Goal: Task Accomplishment & Management: Complete application form

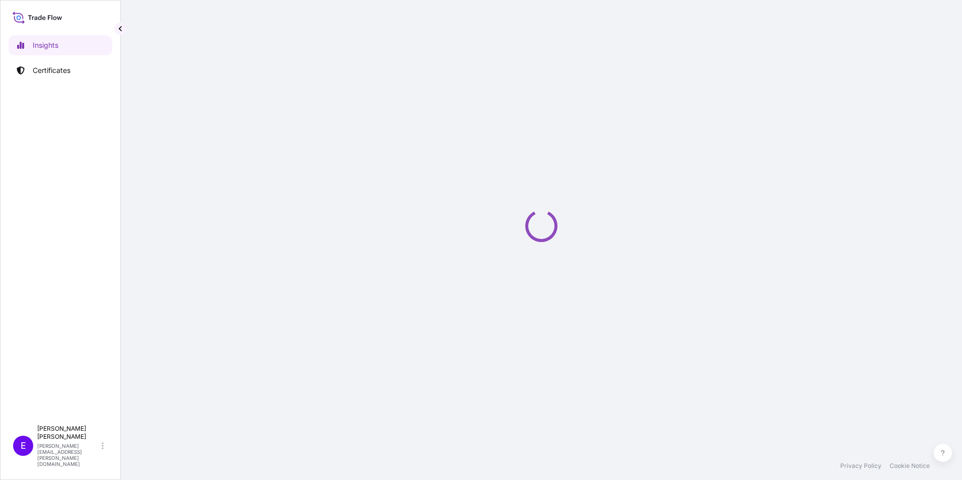
select select "2025"
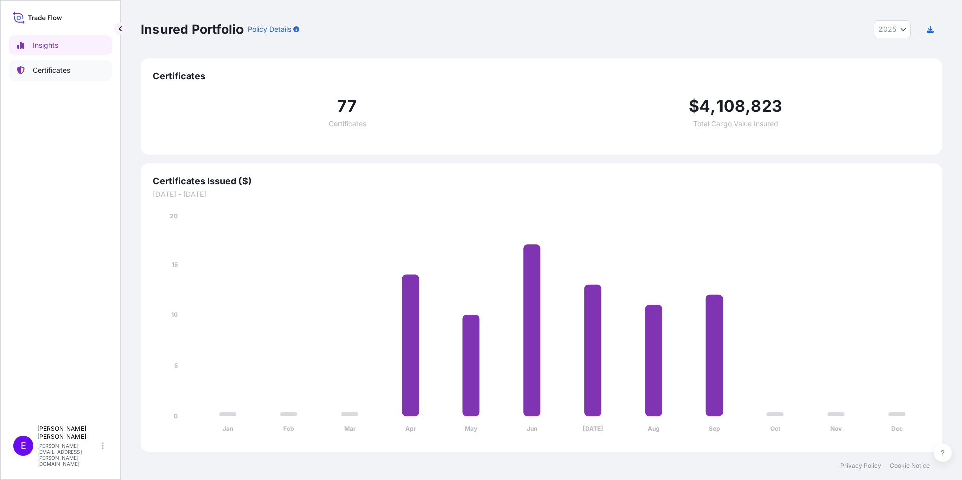
click at [43, 72] on p "Certificates" at bounding box center [52, 70] width 38 height 10
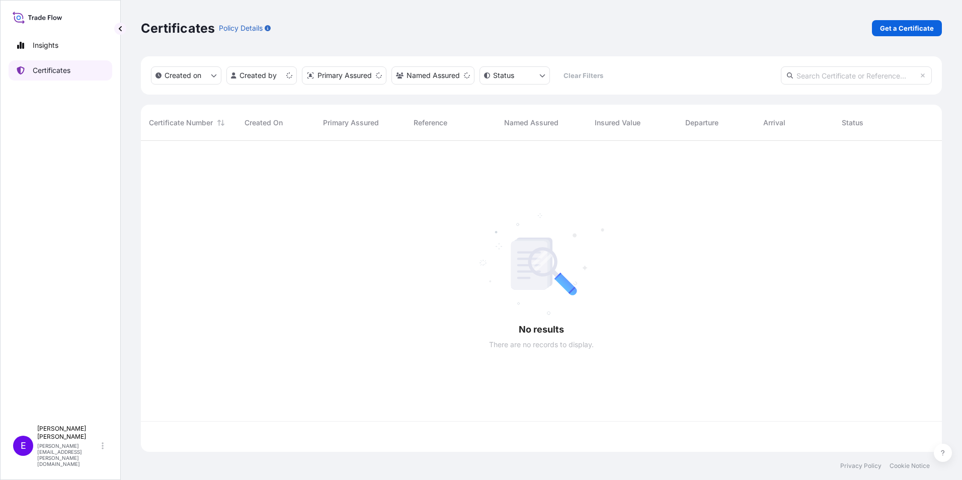
scroll to position [309, 793]
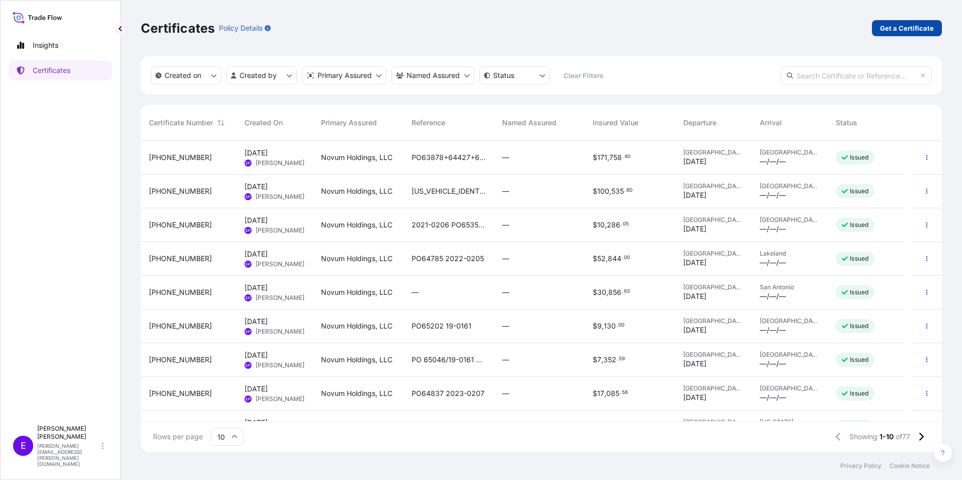
click at [904, 27] on p "Get a Certificate" at bounding box center [907, 28] width 54 height 10
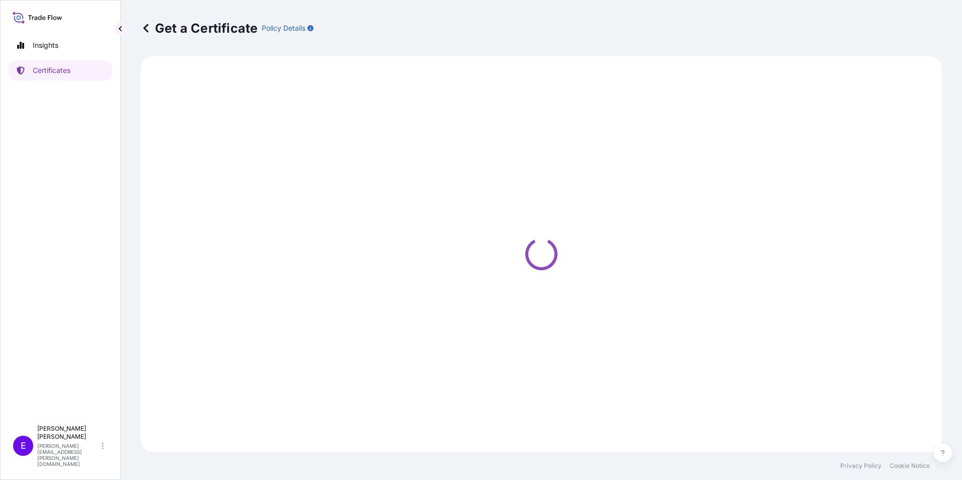
select select "Ocean Vessel"
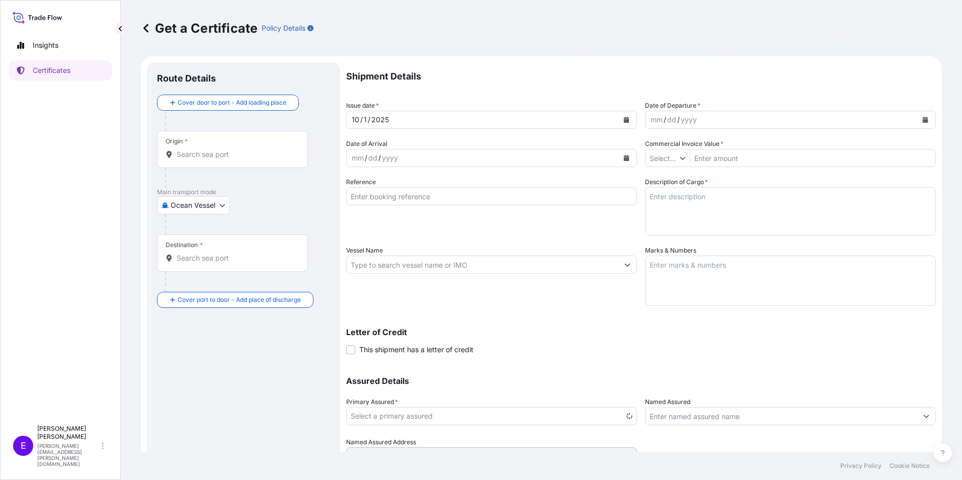
type input "$ USD"
click at [734, 158] on input "Commercial Invoice Value *" at bounding box center [812, 158] width 245 height 18
type input "8,303.08"
drag, startPoint x: 325, startPoint y: 188, endPoint x: 232, endPoint y: 212, distance: 96.1
click at [324, 188] on div "Origin *" at bounding box center [243, 159] width 173 height 57
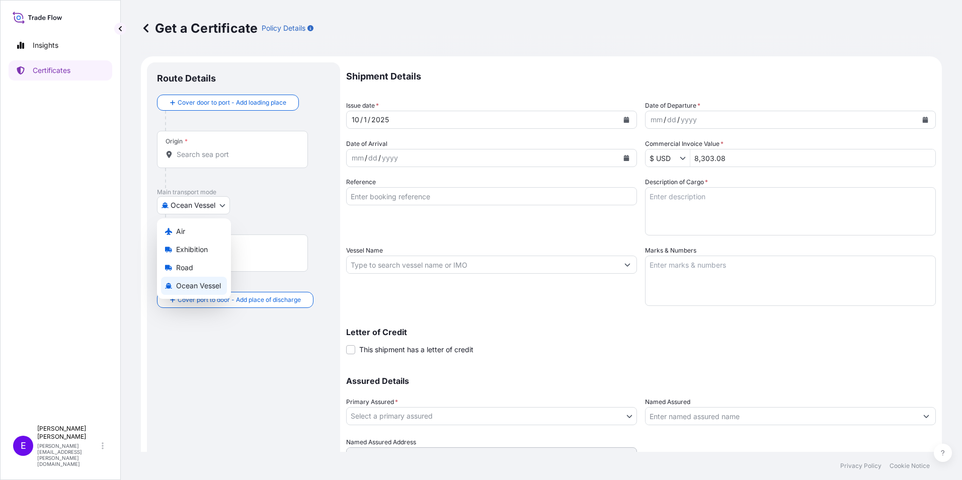
click at [216, 207] on body "8,303.08 Insights Certificates E [PERSON_NAME] [PERSON_NAME][EMAIL_ADDRESS][PER…" at bounding box center [481, 240] width 962 height 480
click at [193, 203] on body "8,303.08 Insights Certificates E [PERSON_NAME] [PERSON_NAME][EMAIL_ADDRESS][PER…" at bounding box center [481, 240] width 962 height 480
click at [197, 228] on div "Air" at bounding box center [194, 231] width 66 height 18
select select "Air"
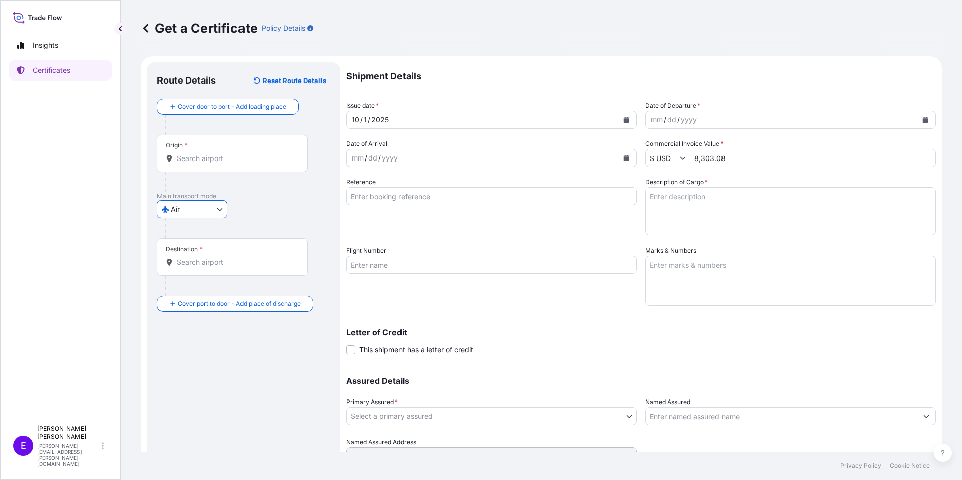
click at [214, 161] on input "Origin *" at bounding box center [236, 158] width 119 height 10
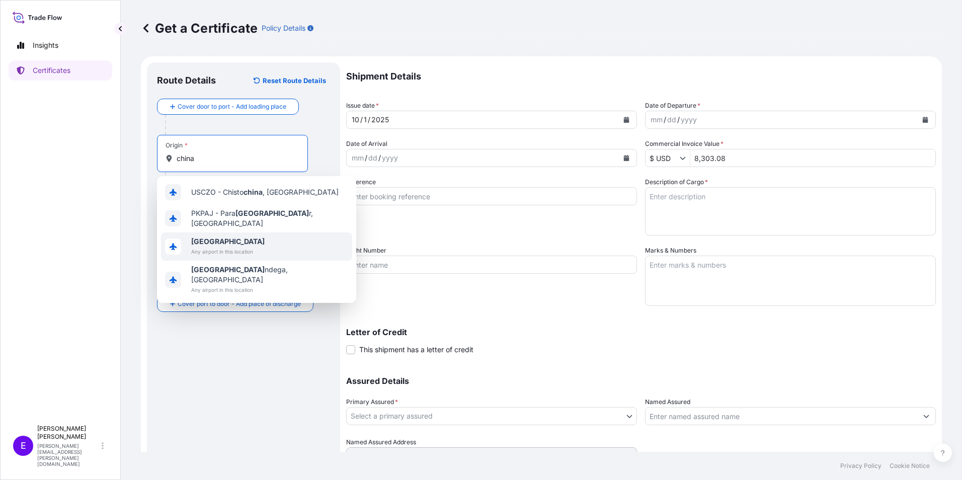
click at [233, 246] on span "Any airport in this location" at bounding box center [227, 251] width 73 height 10
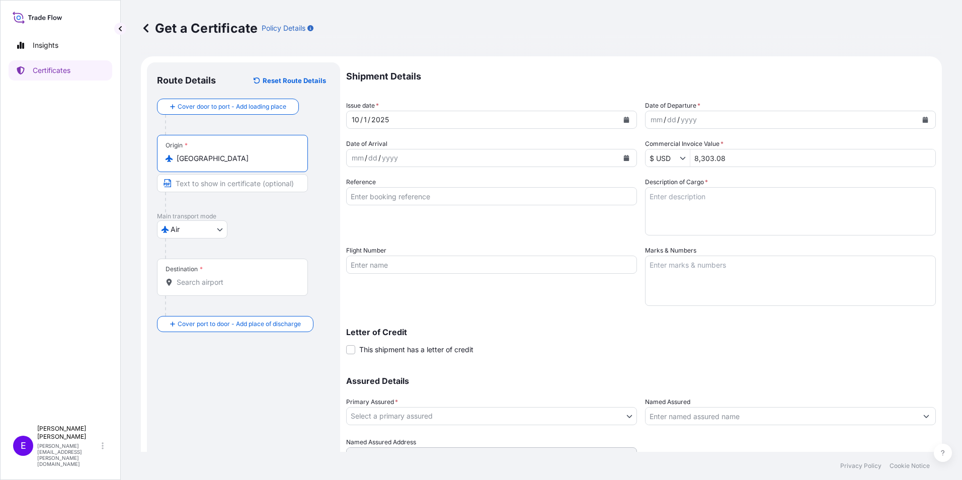
type input "[GEOGRAPHIC_DATA]"
click at [388, 260] on input "Flight Number" at bounding box center [491, 265] width 291 height 18
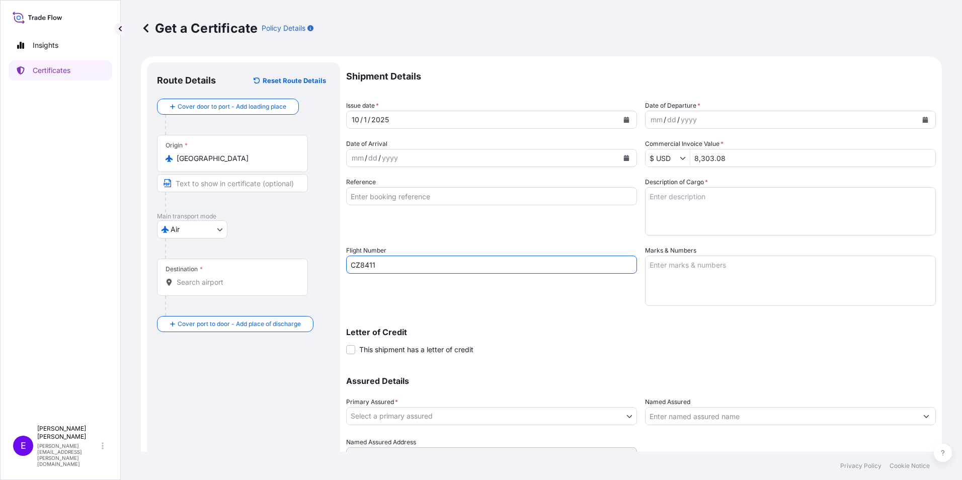
type input "CZ8411"
click at [427, 191] on input "Reference" at bounding box center [491, 196] width 291 height 18
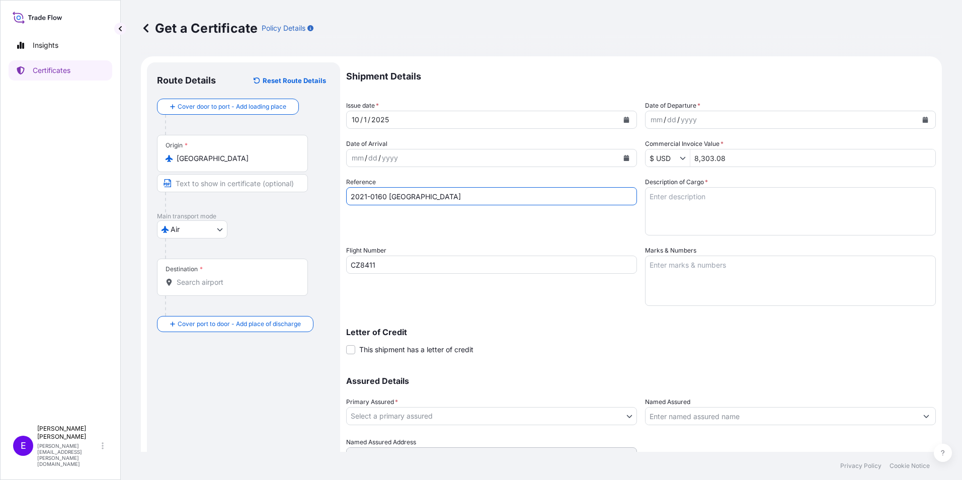
type input "2021-0160 [GEOGRAPHIC_DATA]"
click at [921, 120] on button "Calendar" at bounding box center [925, 120] width 16 height 16
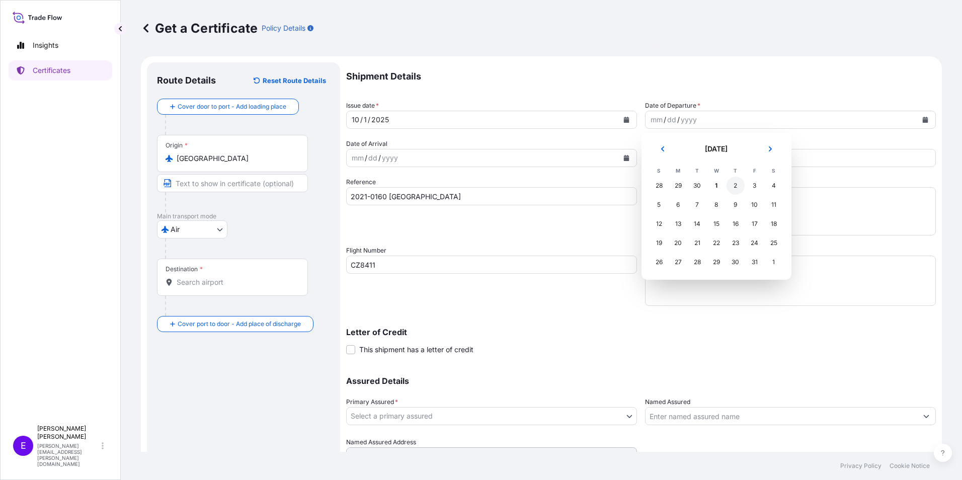
click at [739, 188] on div "2" at bounding box center [735, 186] width 18 height 18
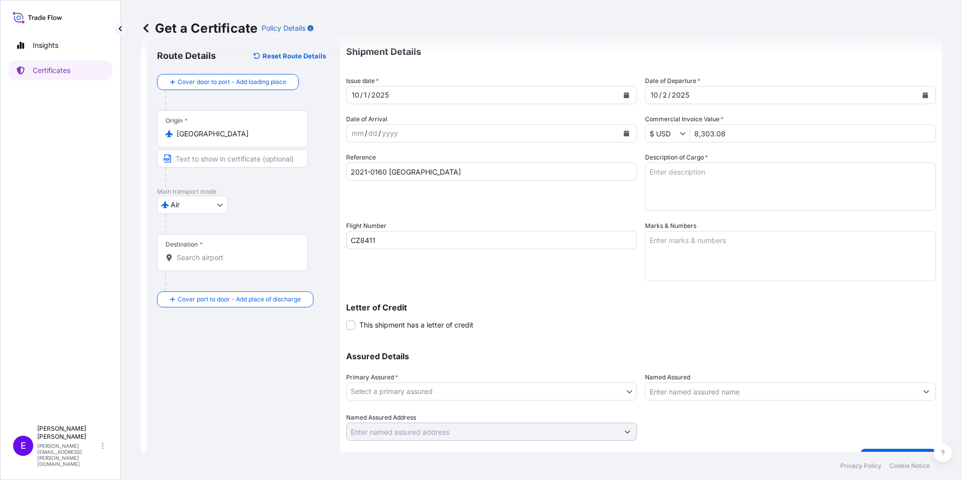
scroll to position [48, 0]
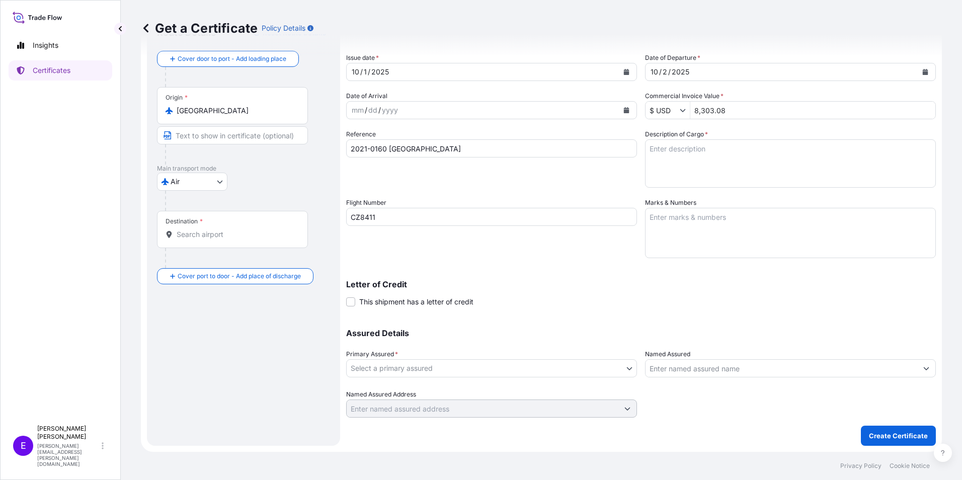
click at [507, 366] on body "Insights Certificates E [PERSON_NAME] [PERSON_NAME][EMAIL_ADDRESS][PERSON_NAME]…" at bounding box center [481, 240] width 962 height 480
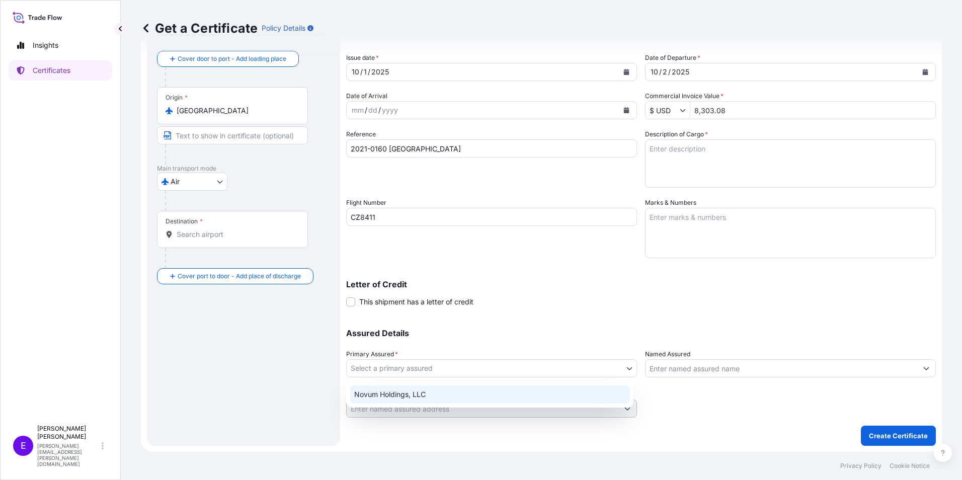
click at [487, 390] on div "Novum Holdings, LLC" at bounding box center [489, 394] width 279 height 18
select select "31540"
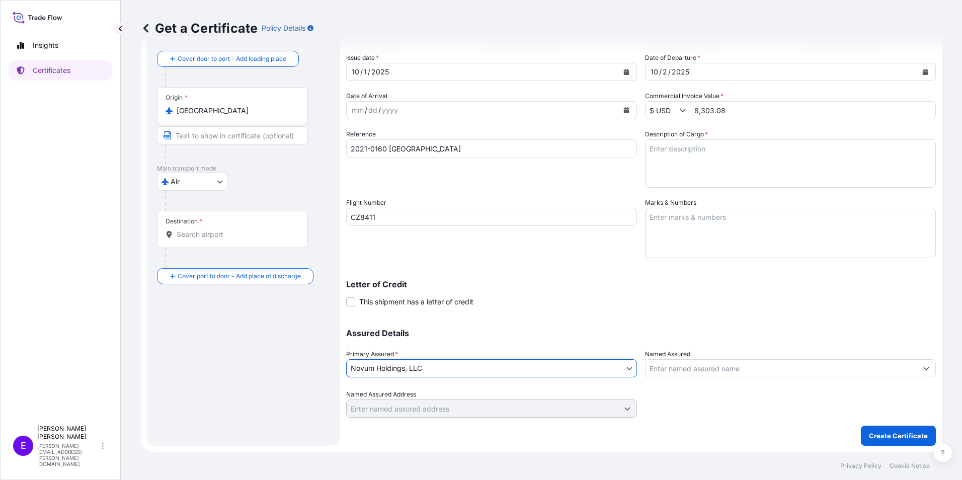
click at [757, 174] on textarea "Description of Cargo *" at bounding box center [790, 163] width 291 height 48
click at [720, 214] on textarea "Marks & Numbers" at bounding box center [790, 233] width 291 height 50
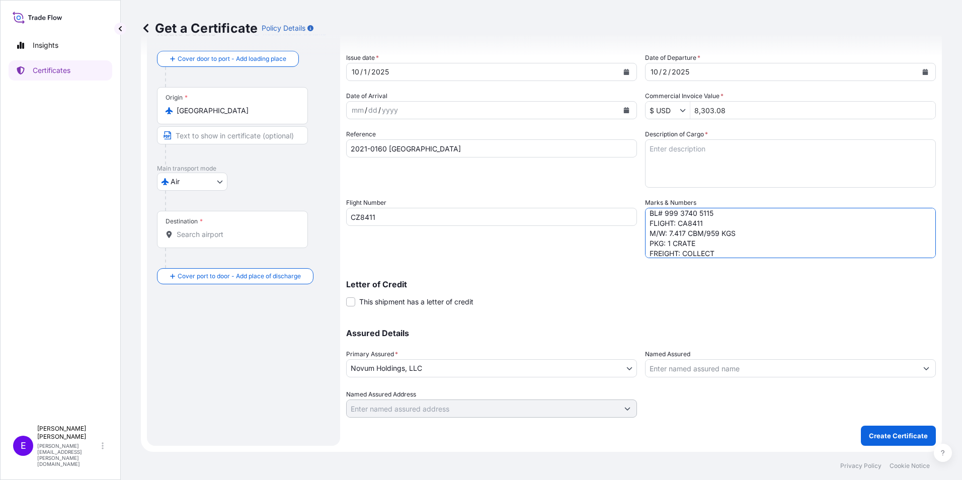
scroll to position [34, 0]
type textarea "POL/POD: PVG-ORD ETD/ETA: [DATE]/2 OCT BL# 999 3740 5115 FLIGHT: CA8411 M/W: 7.…"
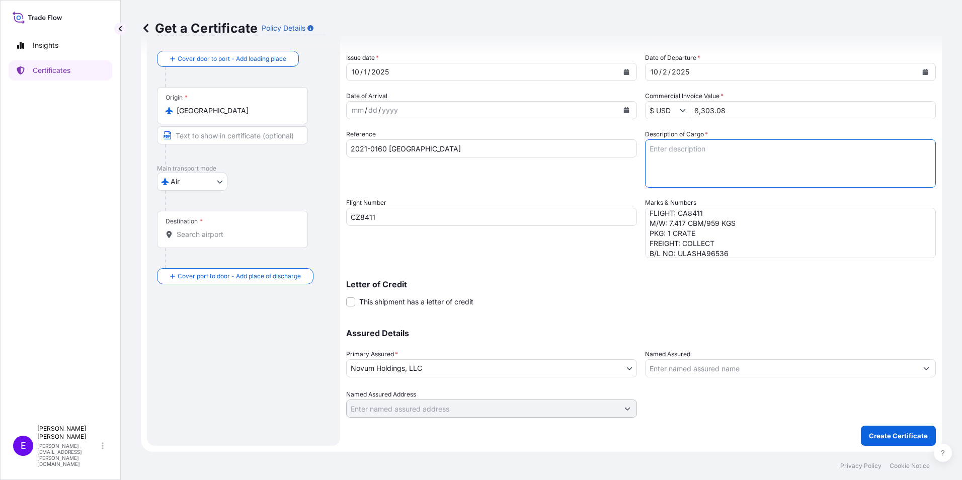
drag, startPoint x: 670, startPoint y: 175, endPoint x: 663, endPoint y: 174, distance: 7.6
click at [670, 175] on textarea "Description of Cargo *" at bounding box center [790, 163] width 291 height 48
type textarea "1 CRATE INSULATED GLASS, VOL:7.417CBM 359*97*213@1"
drag, startPoint x: 263, startPoint y: 213, endPoint x: 243, endPoint y: 211, distance: 19.2
click at [250, 211] on div "Destination *" at bounding box center [232, 229] width 151 height 37
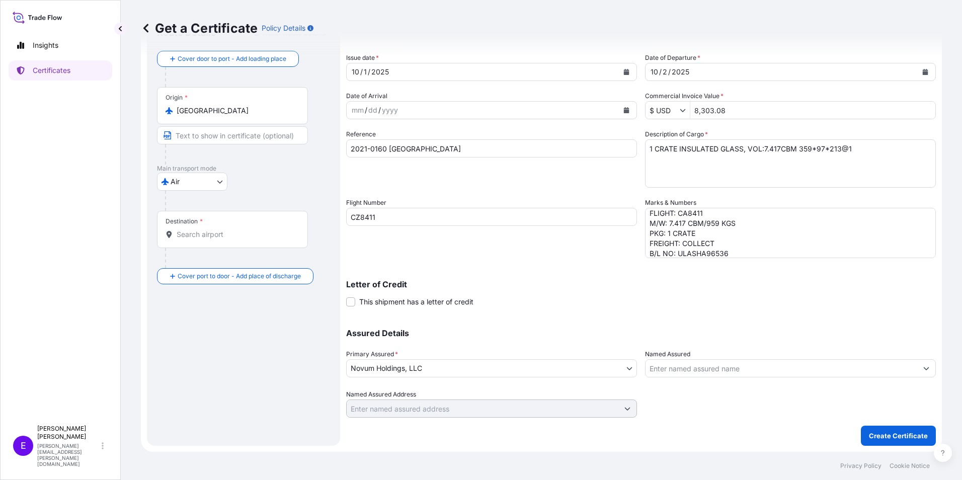
click at [250, 229] on input "Destination *" at bounding box center [236, 234] width 119 height 10
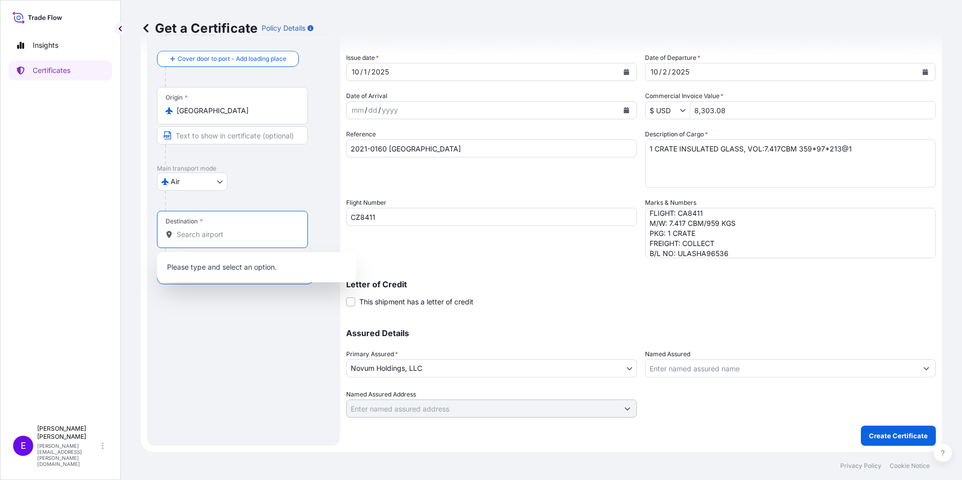
drag, startPoint x: 222, startPoint y: 230, endPoint x: 218, endPoint y: 226, distance: 5.3
click at [222, 230] on input "Destination *" at bounding box center [236, 234] width 119 height 10
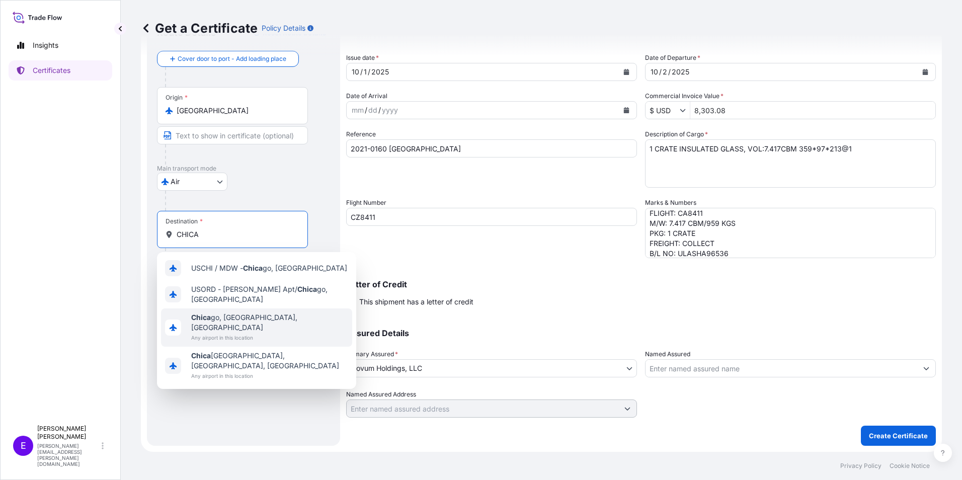
click at [256, 321] on div "Chica go, [GEOGRAPHIC_DATA], [GEOGRAPHIC_DATA] Any airport in this location" at bounding box center [256, 327] width 191 height 38
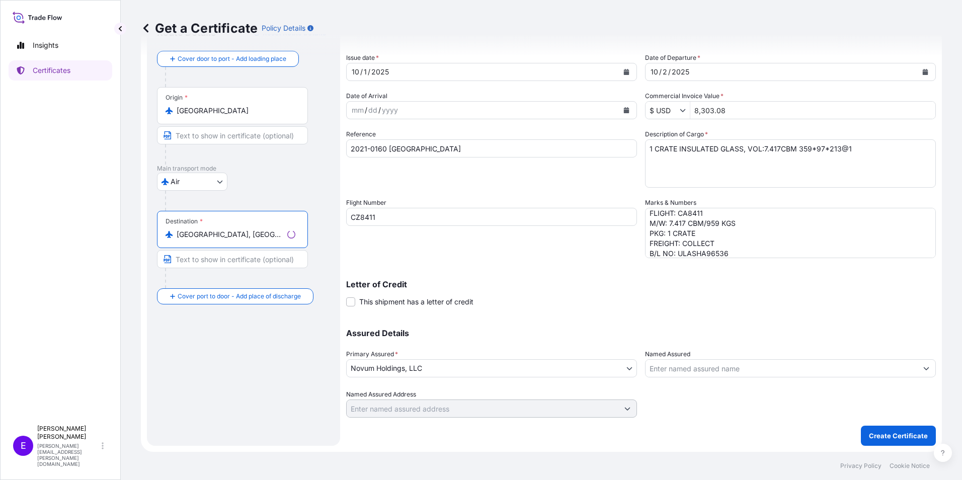
type input "[GEOGRAPHIC_DATA], [GEOGRAPHIC_DATA], [GEOGRAPHIC_DATA]"
click at [57, 326] on div "Insights Certificates" at bounding box center [61, 223] width 104 height 394
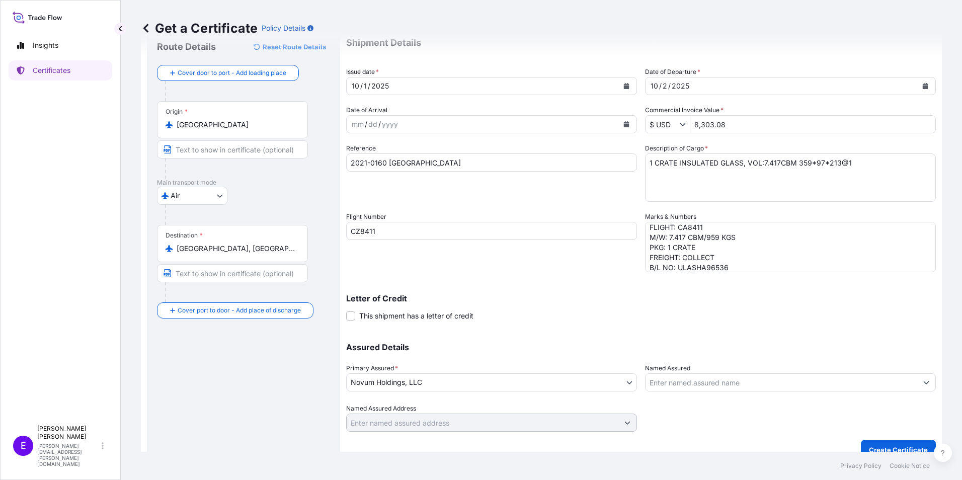
scroll to position [48, 0]
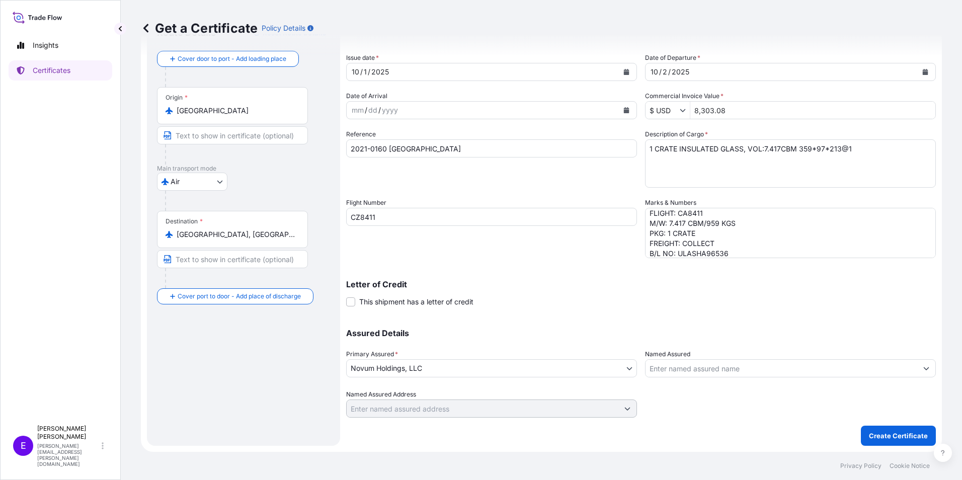
click at [887, 442] on button "Create Certificate" at bounding box center [898, 436] width 75 height 20
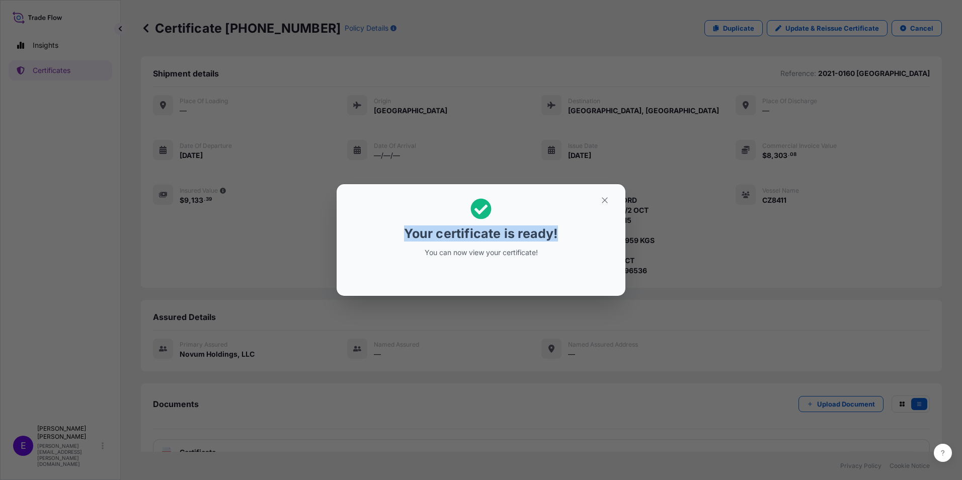
click at [608, 193] on section "Your certificate is ready! You can now view your certificate!" at bounding box center [480, 240] width 289 height 112
click at [610, 197] on button "button" at bounding box center [604, 200] width 25 height 16
